Goal: Task Accomplishment & Management: Manage account settings

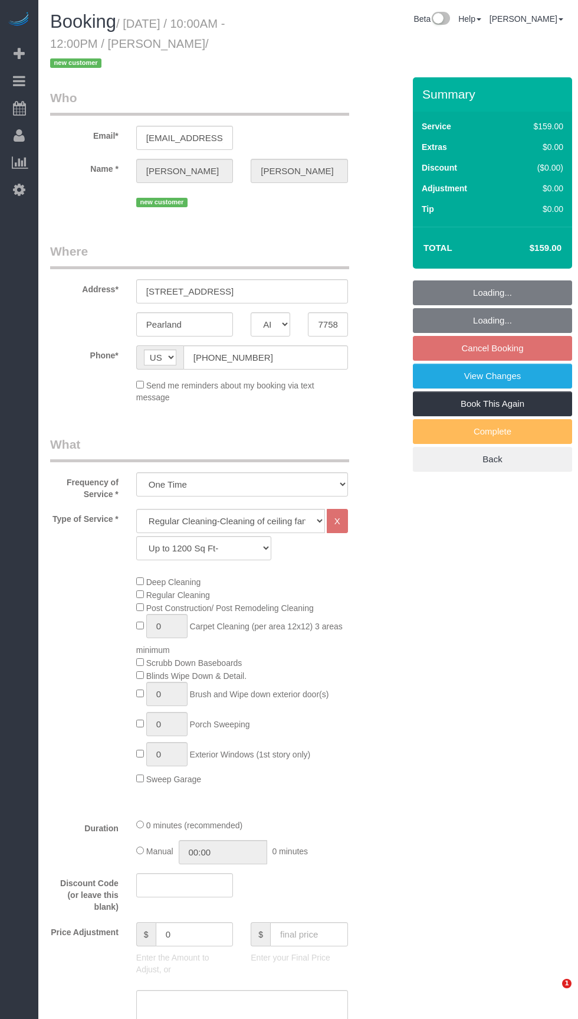
select select "[GEOGRAPHIC_DATA]"
select select "3"
select select "spot2"
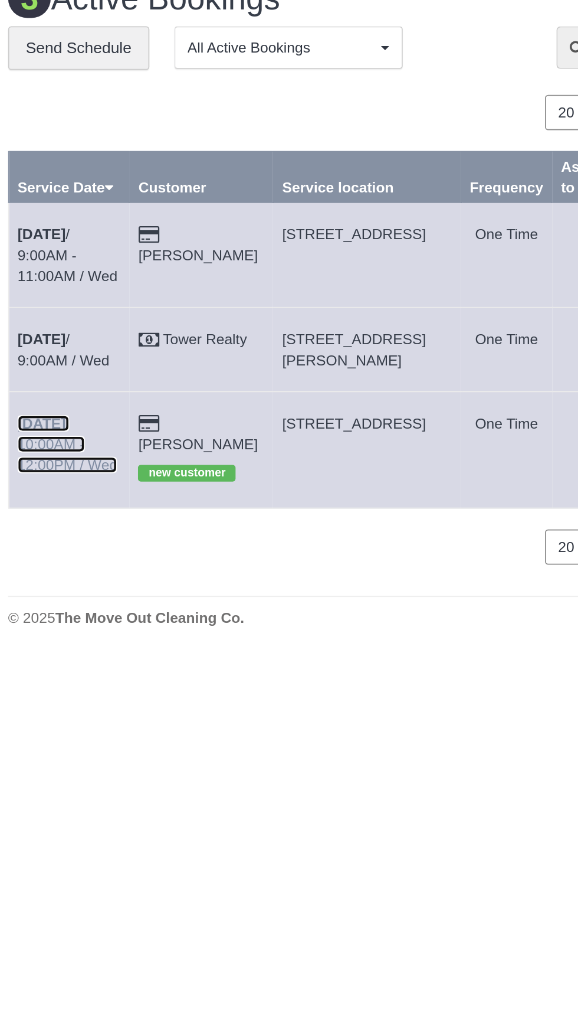
click at [95, 269] on link "[DATE] 10:00AM - 12:00PM / Wed" at bounding box center [83, 274] width 57 height 33
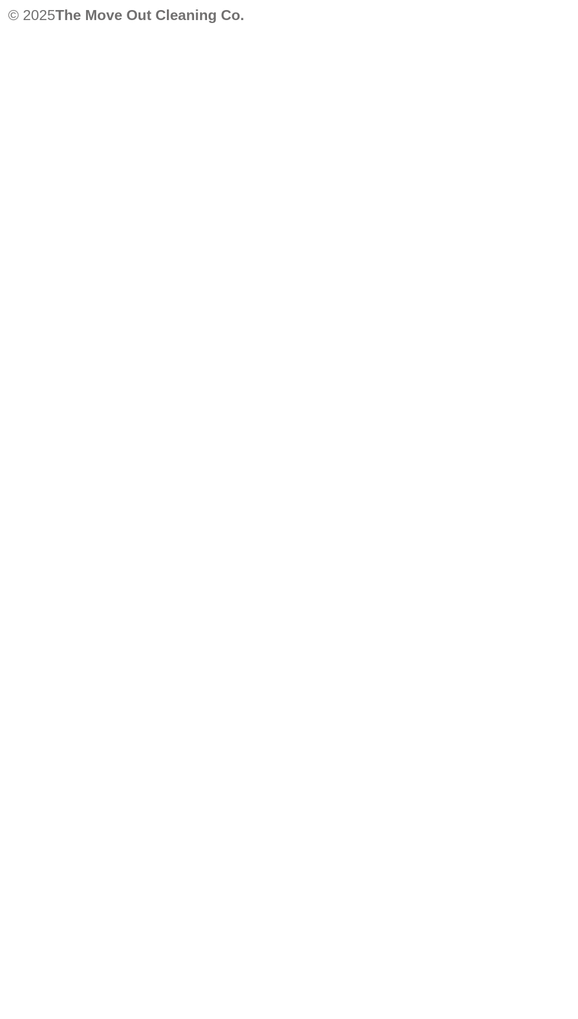
select select "[GEOGRAPHIC_DATA]"
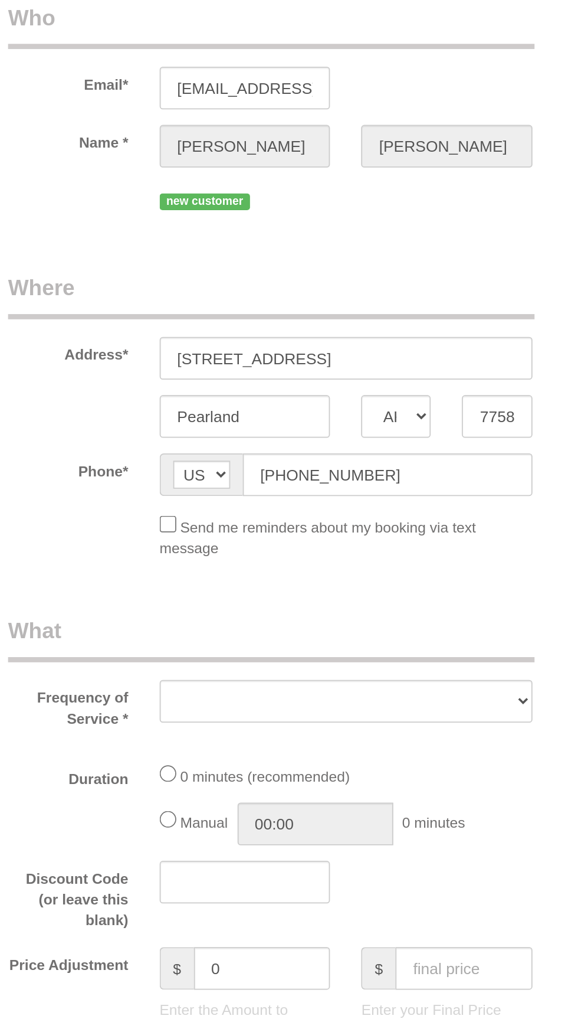
select select "string:fspay-d610a1c6-5eff-44d7-a54d-f26119a389b7"
select select "object:1818"
select select "spot27"
select select "3"
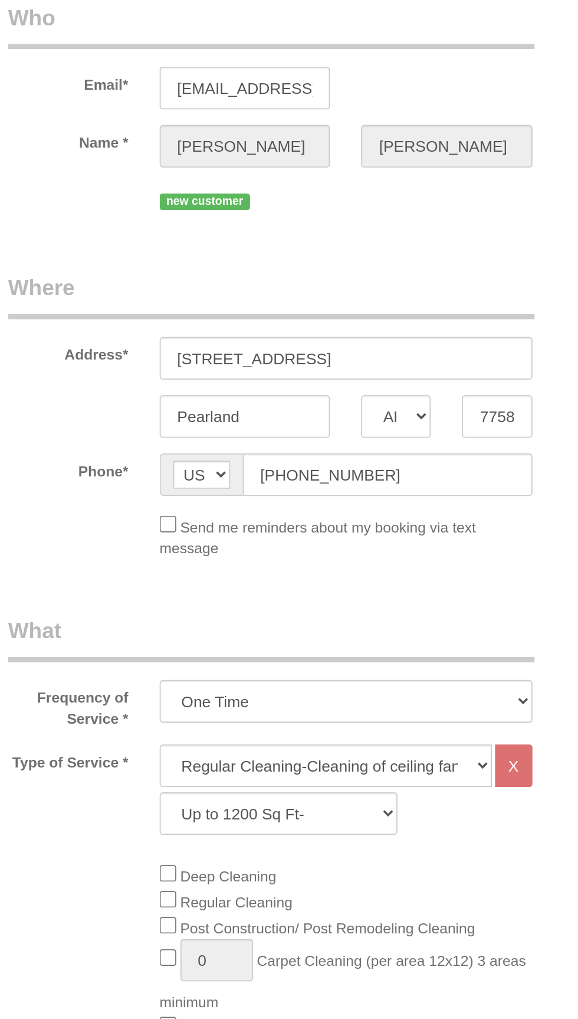
select select "spot52"
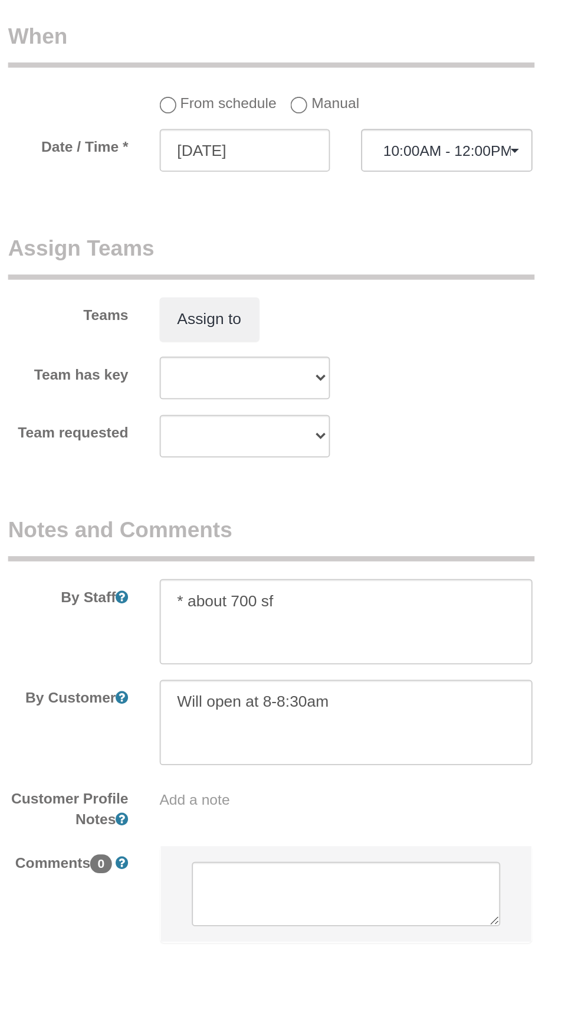
scroll to position [752, 0]
